Goal: Information Seeking & Learning: Find contact information

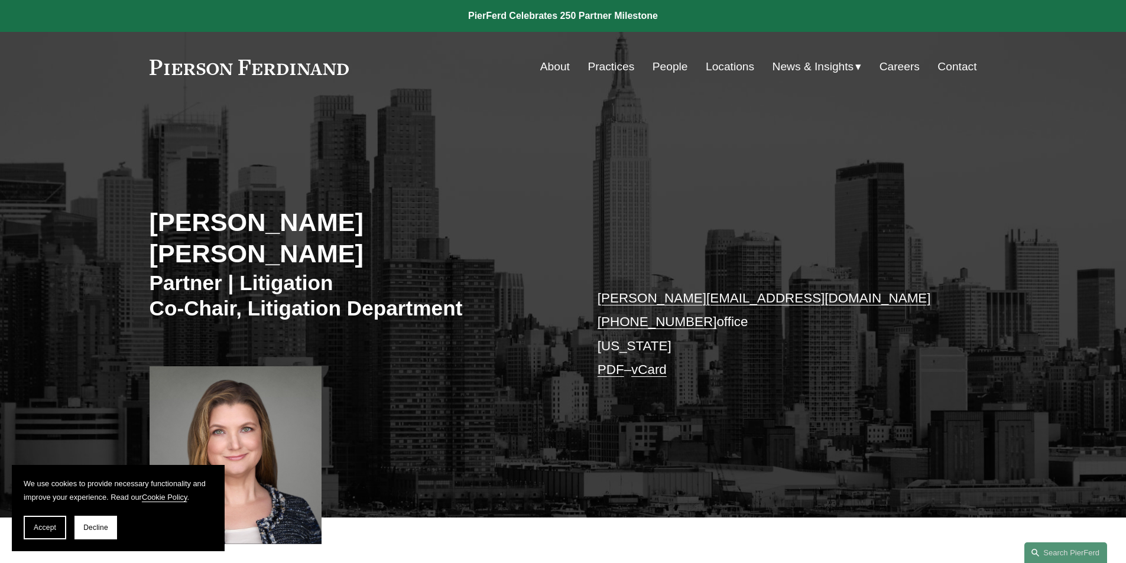
click at [949, 62] on link "Contact" at bounding box center [956, 67] width 39 height 22
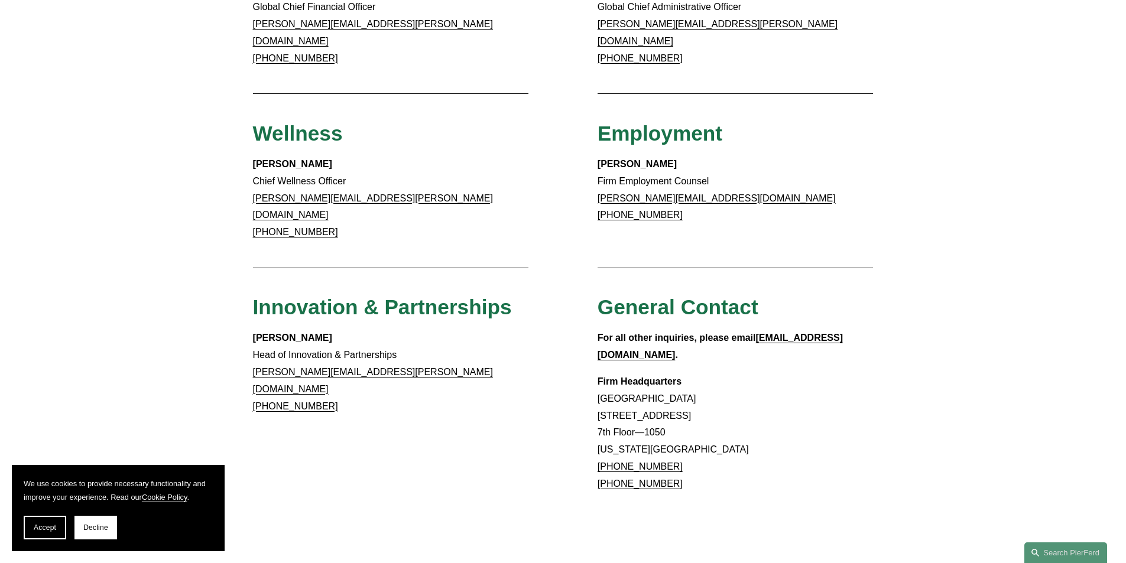
scroll to position [850, 0]
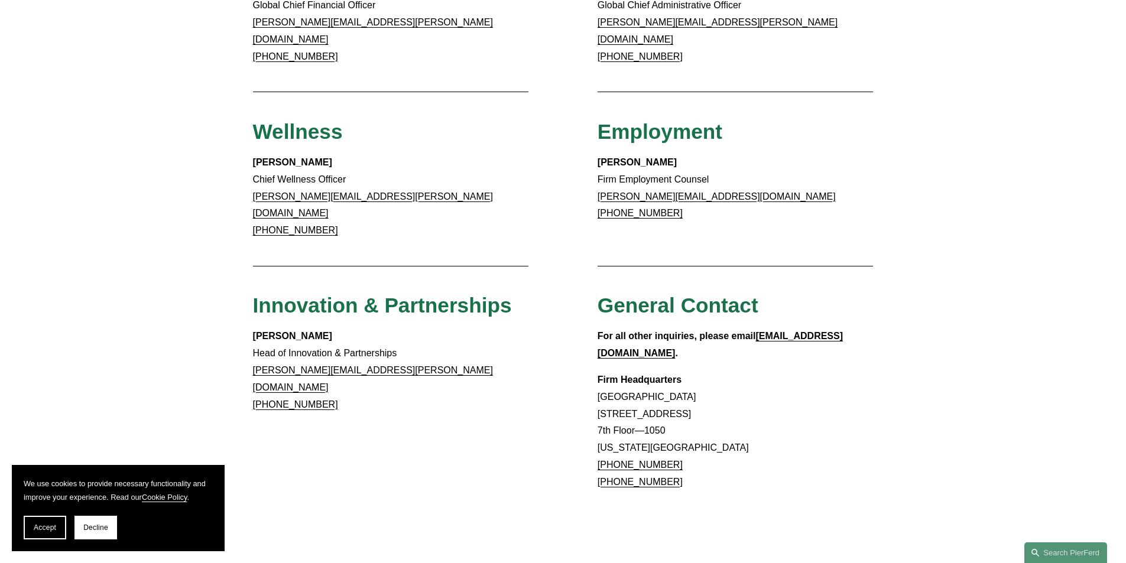
drag, startPoint x: 677, startPoint y: 409, endPoint x: 591, endPoint y: 403, distance: 85.9
copy link "+1.917.914.2279"
drag, startPoint x: 596, startPoint y: 355, endPoint x: 727, endPoint y: 361, distance: 131.3
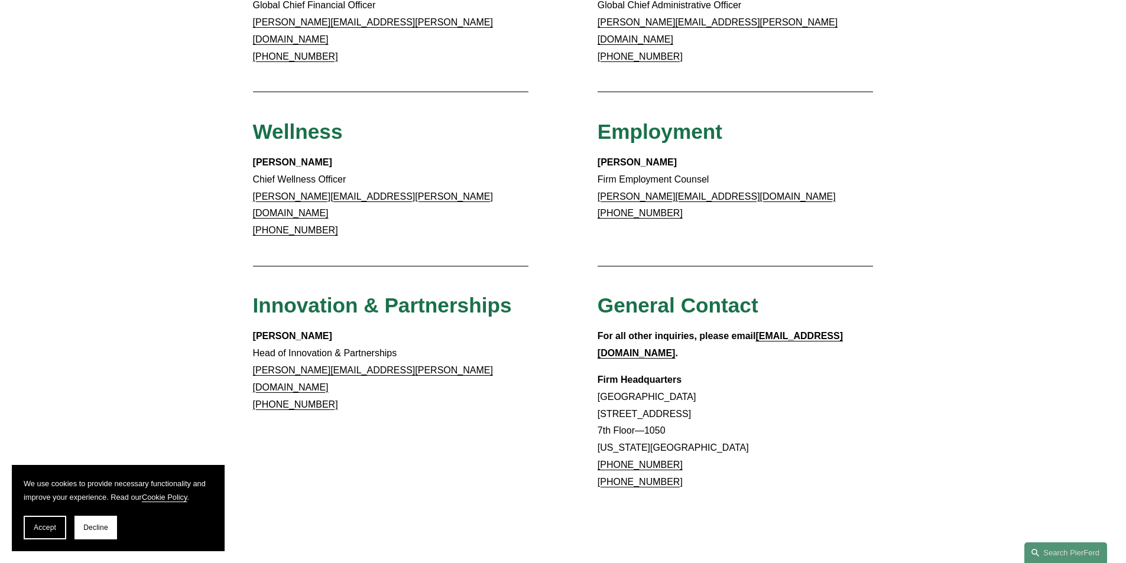
copy p "1270 Avenue of the Americas"
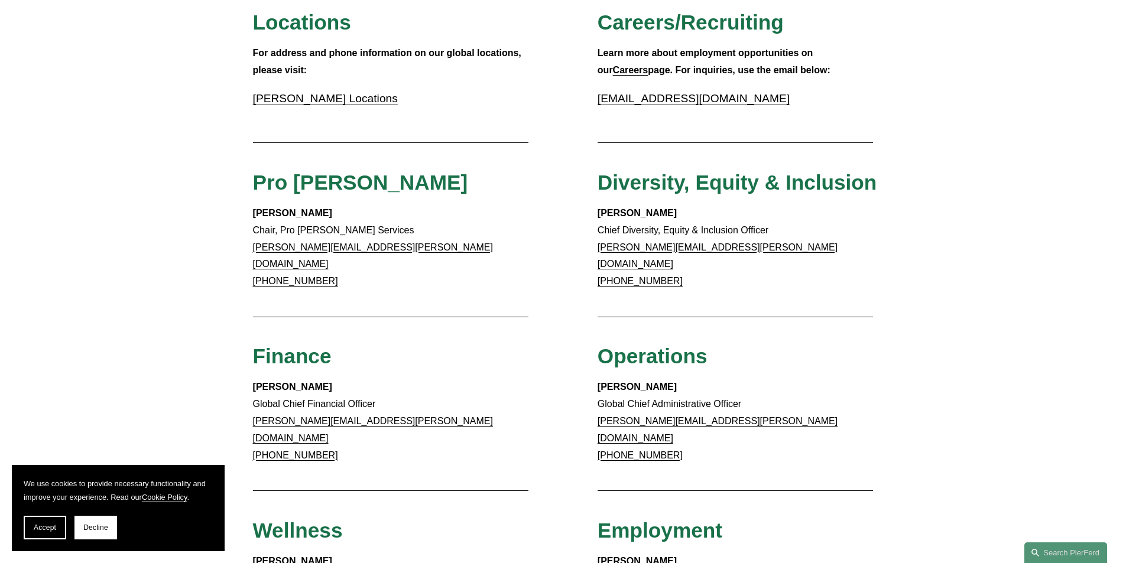
scroll to position [447, 0]
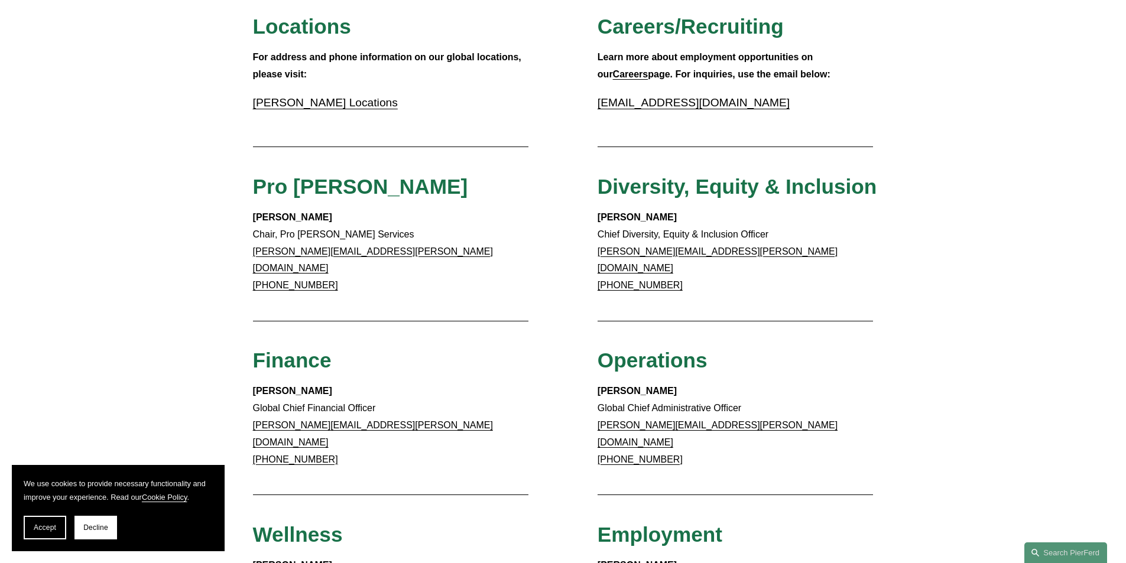
drag, startPoint x: 332, startPoint y: 211, endPoint x: 251, endPoint y: 203, distance: 82.0
click at [251, 203] on div "Client Inquiries For all client inquiries, please use the email below: inquirie…" at bounding box center [563, 317] width 1126 height 1176
click at [255, 215] on strong "Sharon B. Soloff" at bounding box center [292, 217] width 79 height 10
click at [368, 224] on p "Sharon B. Soloff Chair, Pro Bono Services sharon.soloff@pierferd.com +1.332.910…" at bounding box center [391, 251] width 276 height 85
click at [370, 257] on p "Sharon B. Soloff Chair, Pro Bono Services sharon.soloff@pierferd.com +1.332.910…" at bounding box center [391, 251] width 276 height 85
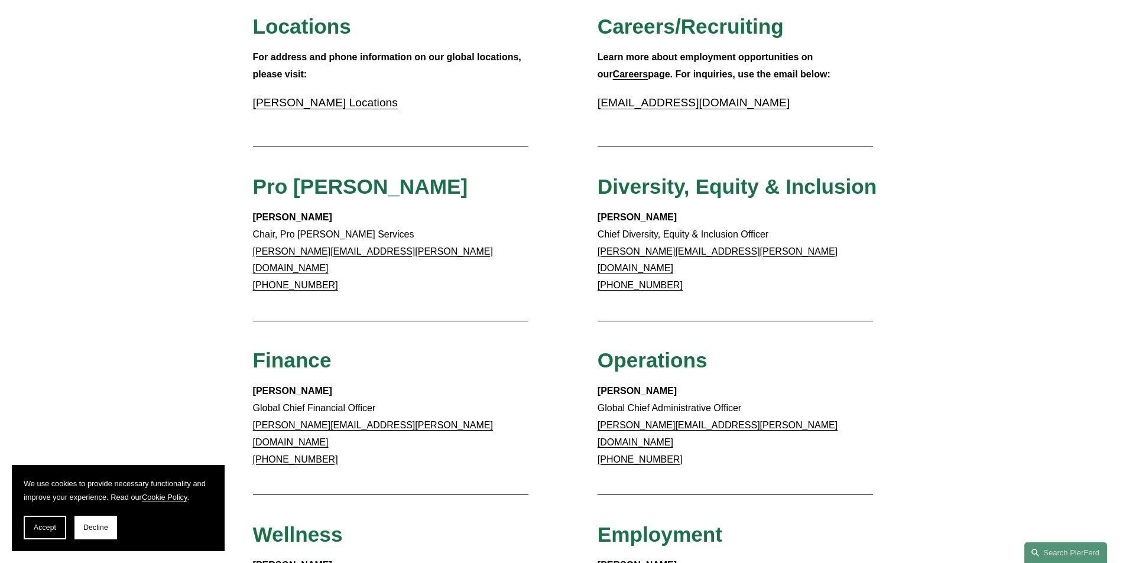
click at [329, 232] on p "Sharon B. Soloff Chair, Pro Bono Services sharon.soloff@pierferd.com +1.332.910…" at bounding box center [391, 251] width 276 height 85
copy p "Chair, Pro Bono Services"
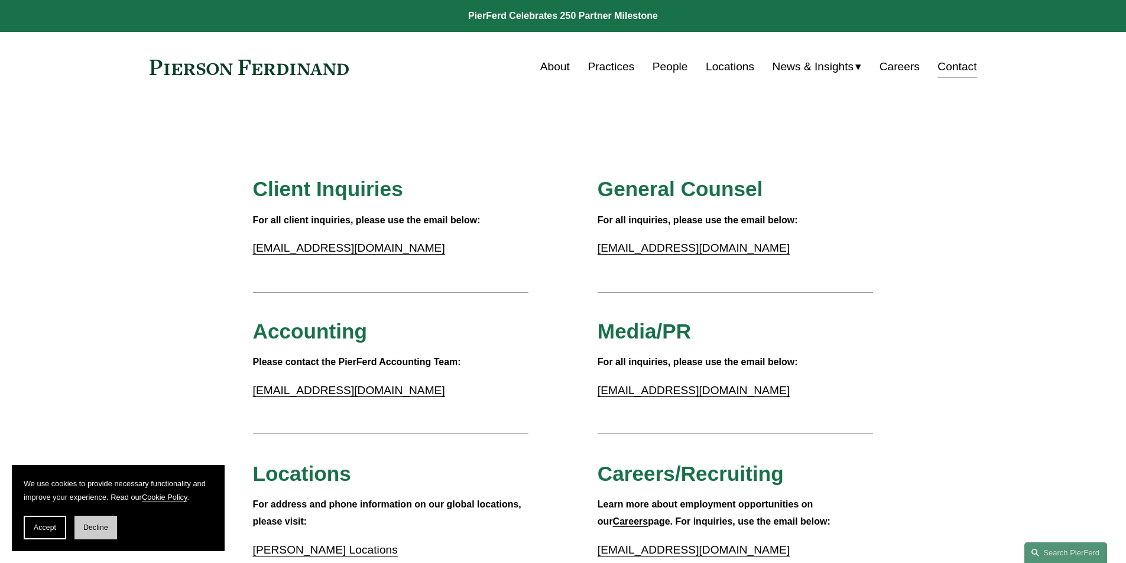
click at [92, 528] on span "Decline" at bounding box center [95, 528] width 25 height 8
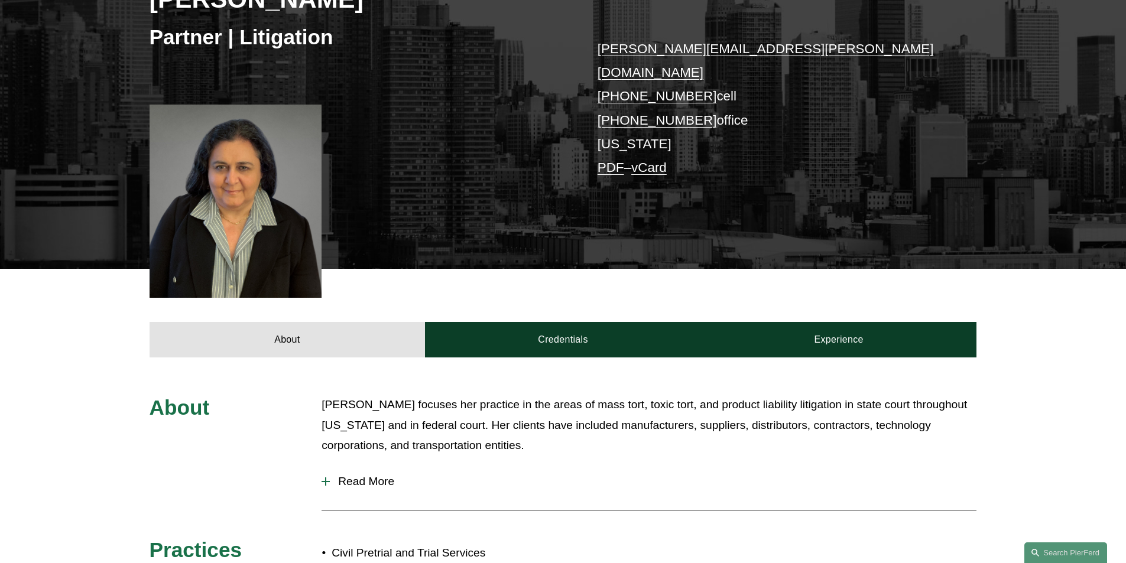
scroll to position [249, 0]
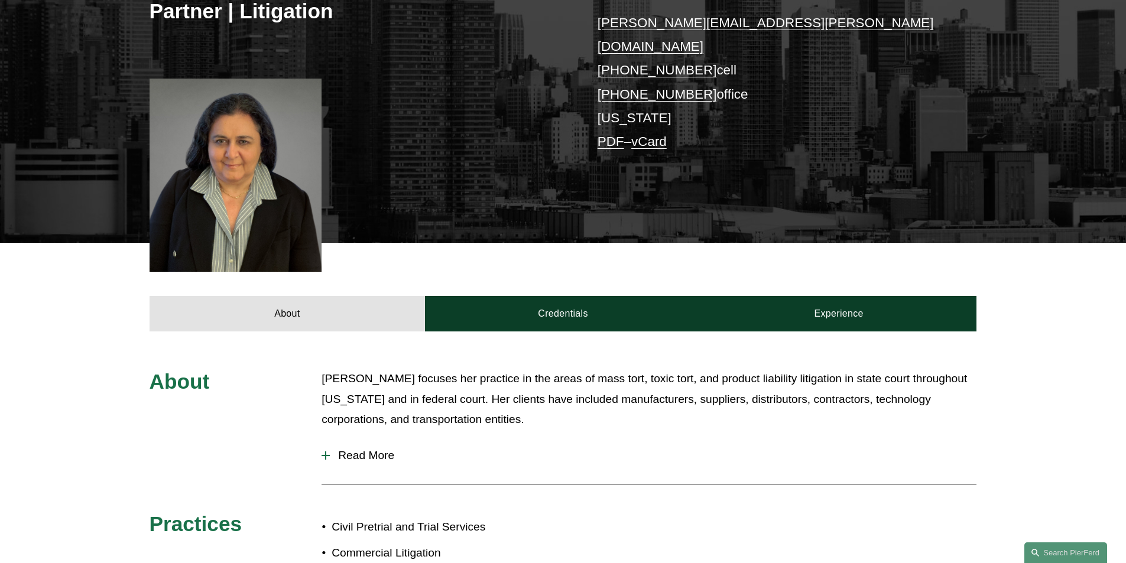
click at [412, 449] on span "Read More" at bounding box center [653, 455] width 646 height 13
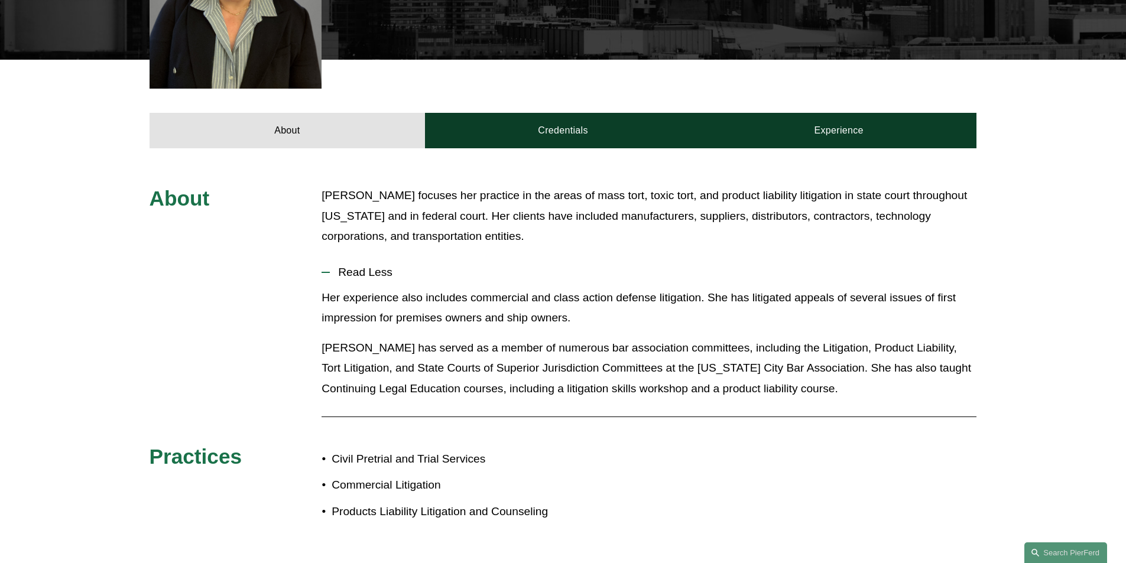
scroll to position [440, 0]
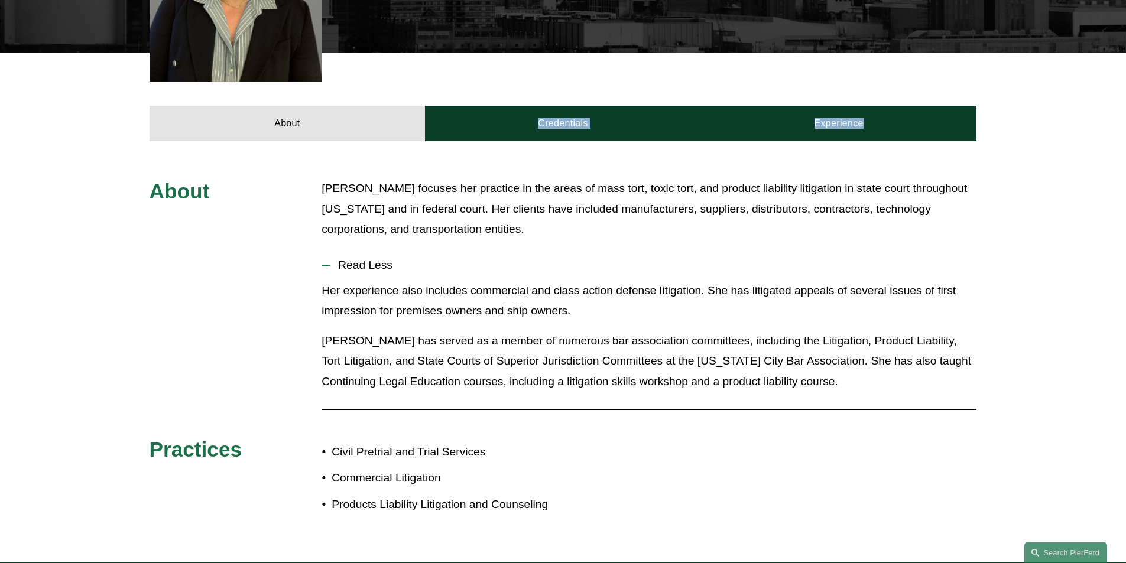
drag, startPoint x: 0, startPoint y: 51, endPoint x: -11, endPoint y: 149, distance: 98.1
click at [0, 149] on html "0 PierFerd Celebrates 250 Partner Milestone Skip to Content" at bounding box center [563, 196] width 1126 height 1272
